Goal: Task Accomplishment & Management: Manage account settings

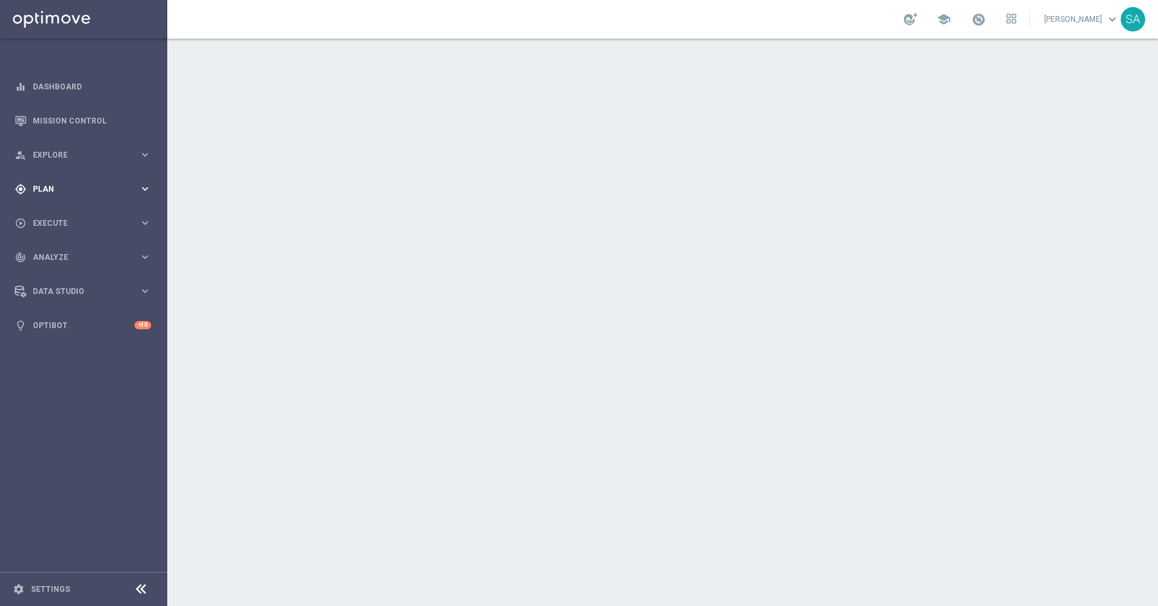
click at [62, 192] on span "Plan" at bounding box center [86, 189] width 106 height 8
click at [69, 217] on link "Target Groups" at bounding box center [83, 215] width 100 height 10
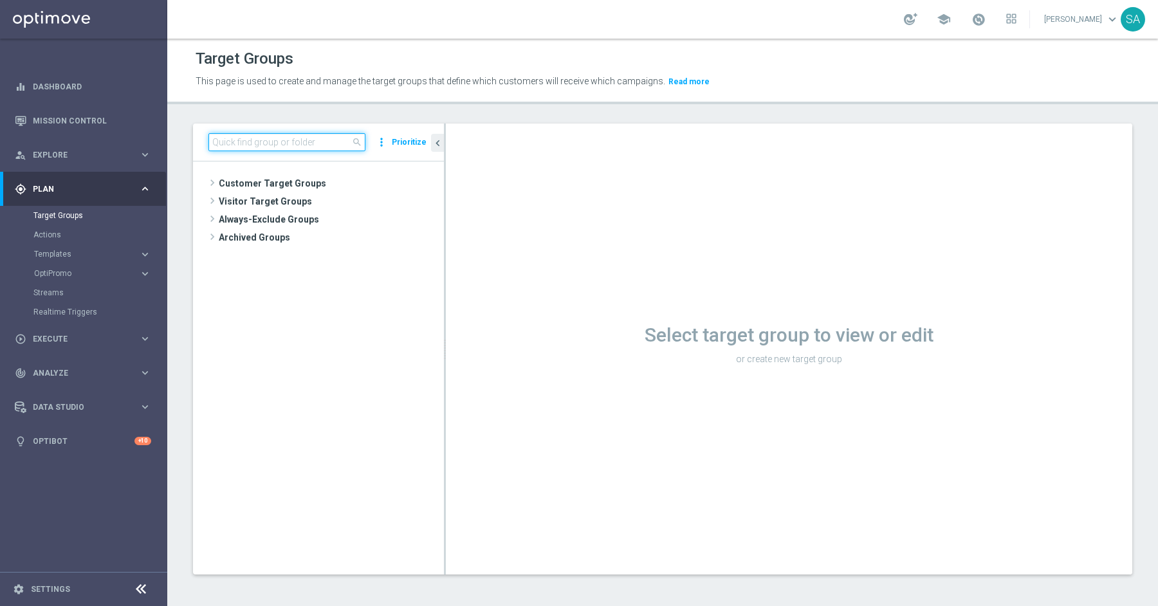
click at [338, 144] on input at bounding box center [286, 142] width 157 height 18
paste input "DE_RI_GOTW_XSELL"
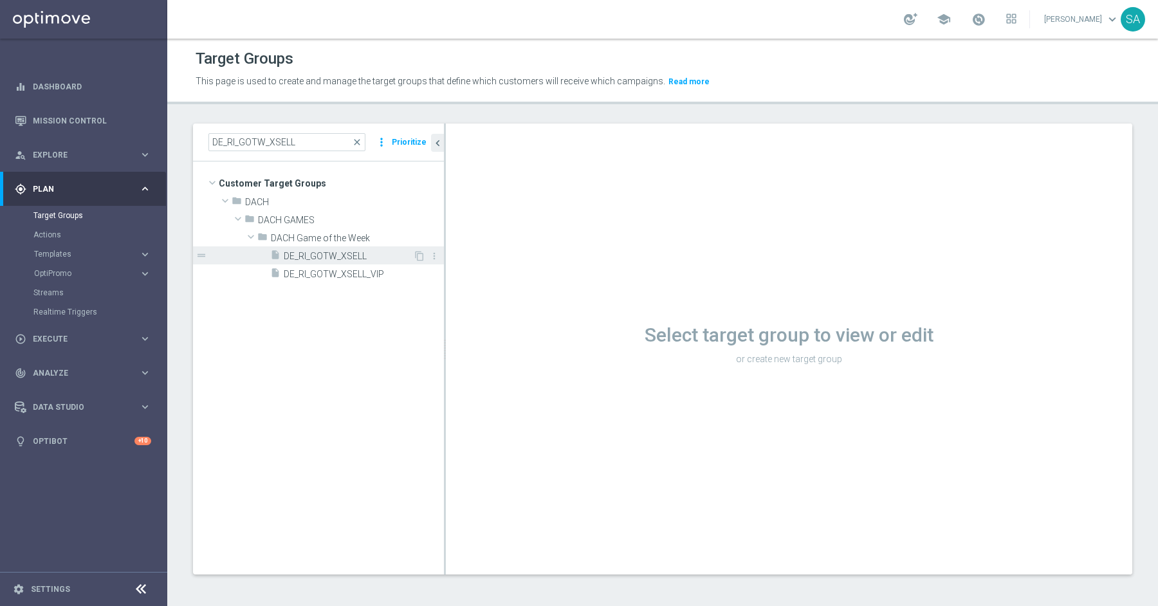
click at [326, 253] on span "DE_RI_GOTW_XSELL" at bounding box center [348, 256] width 129 height 11
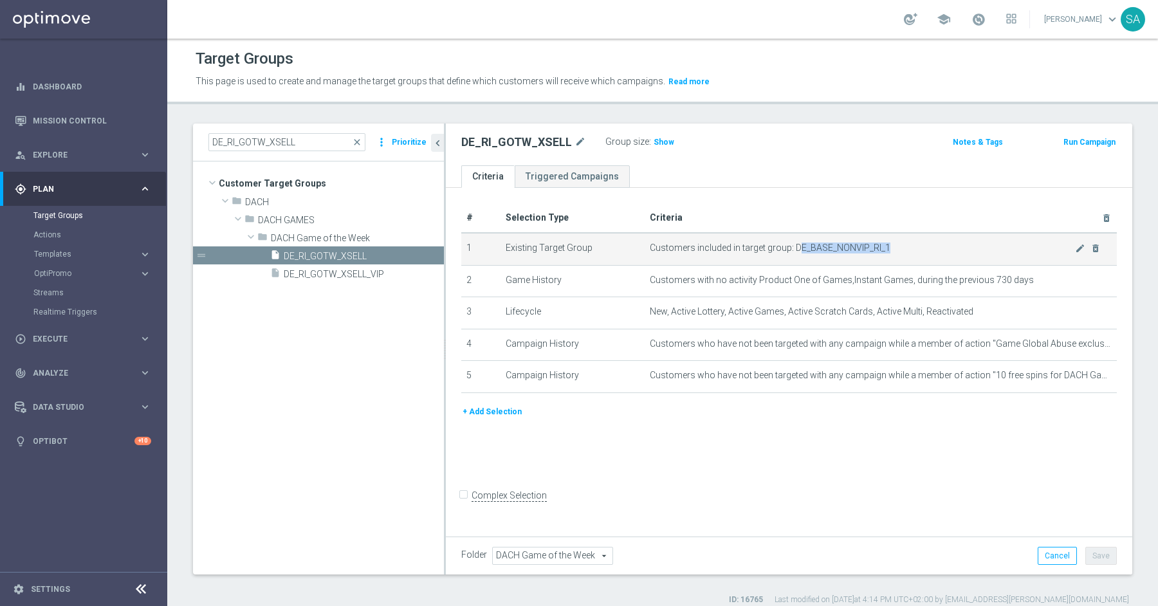
drag, startPoint x: 795, startPoint y: 245, endPoint x: 926, endPoint y: 242, distance: 130.7
click at [926, 243] on span "Customers included in target group: DE_BASE_NONVIP_RI_1" at bounding box center [862, 248] width 425 height 11
copy span "E_BASE_NONVIP_RI_1"
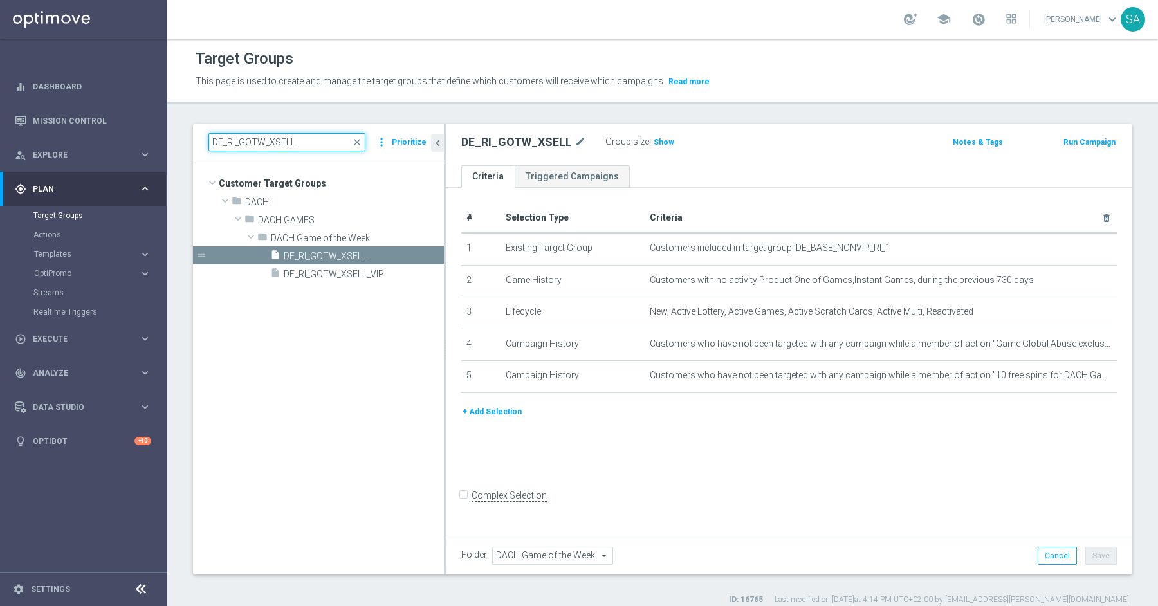
click at [327, 133] on input "DE_RI_GOTW_XSELL" at bounding box center [286, 142] width 157 height 18
paste input "E_BASE_NONVIP_RI_1"
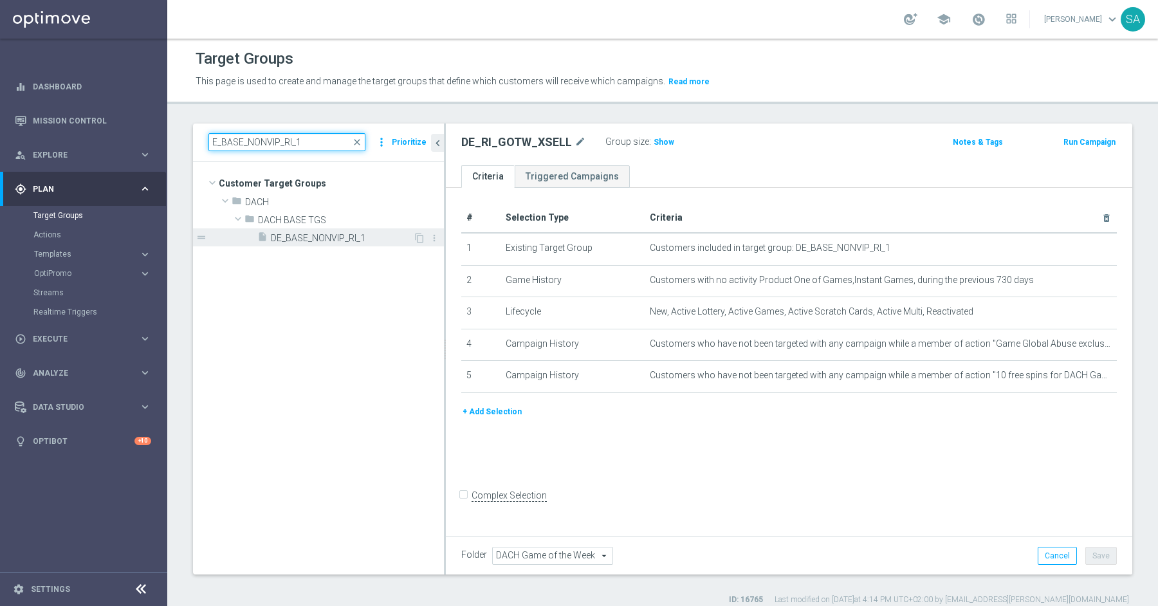
type input "E_BASE_NONVIP_RI_1"
click at [315, 233] on span "DE_BASE_NONVIP_RI_1" at bounding box center [342, 238] width 142 height 11
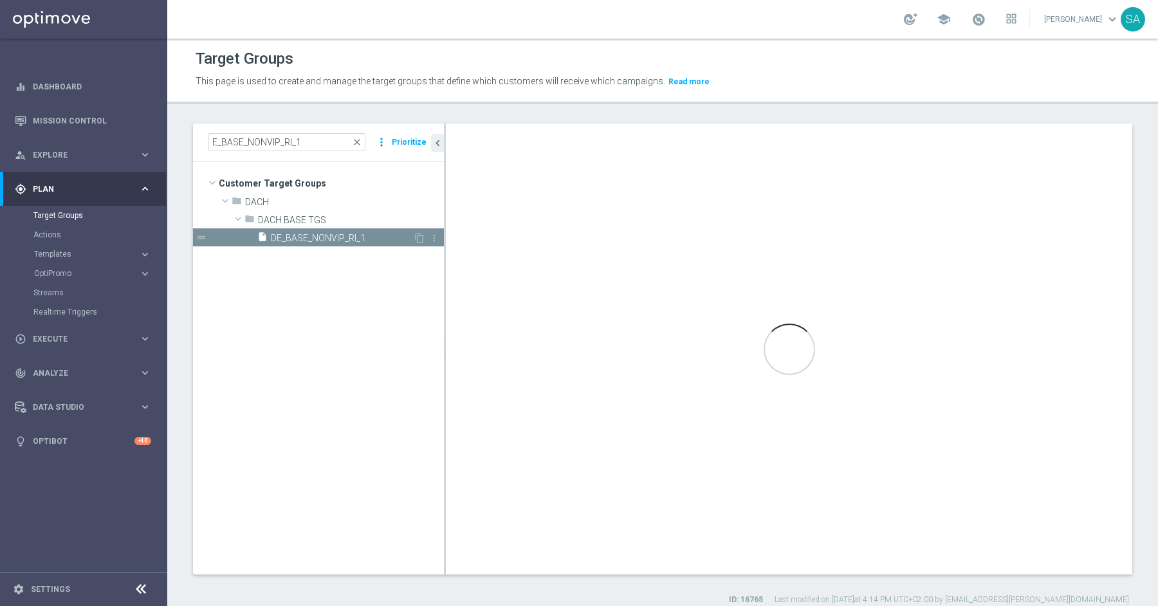
type input "DACH BASE TGS"
